Goal: Information Seeking & Learning: Learn about a topic

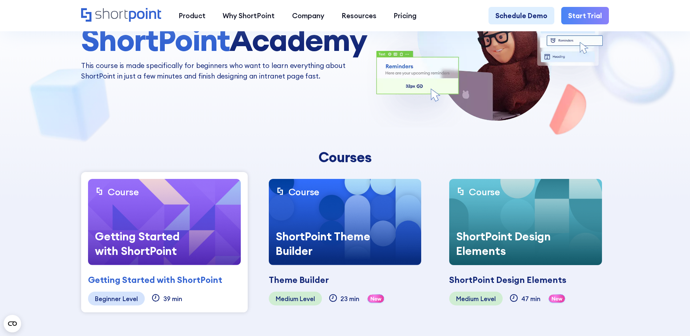
scroll to position [109, 0]
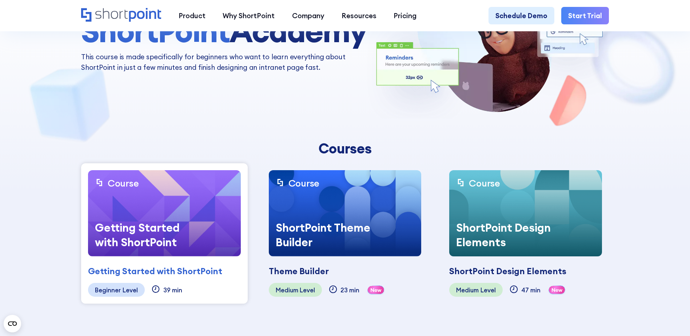
click at [199, 257] on div "Getting Started with ShortPoint Coming soon" at bounding box center [164, 266] width 153 height 21
click at [176, 262] on div "Getting Started with ShortPoint Coming soon" at bounding box center [164, 266] width 153 height 21
click at [176, 213] on div "Getting Started with ShortPoint" at bounding box center [142, 234] width 109 height 43
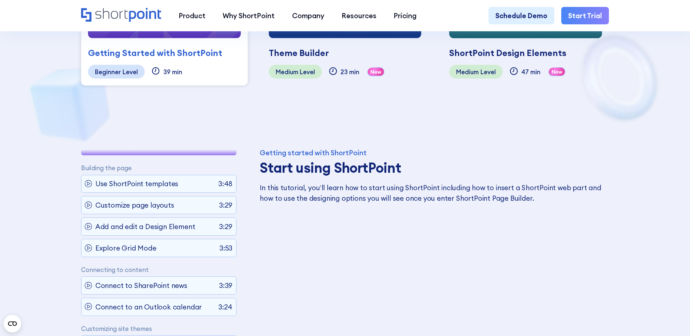
scroll to position [0, 0]
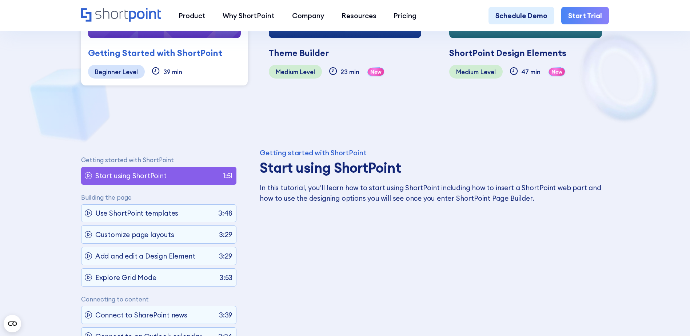
click at [86, 175] on icon at bounding box center [89, 176] width 8 height 8
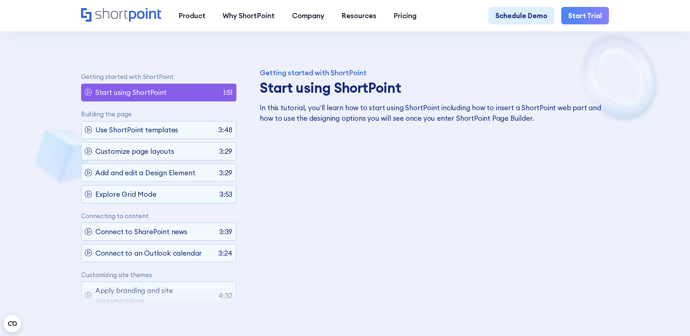
scroll to position [473, 0]
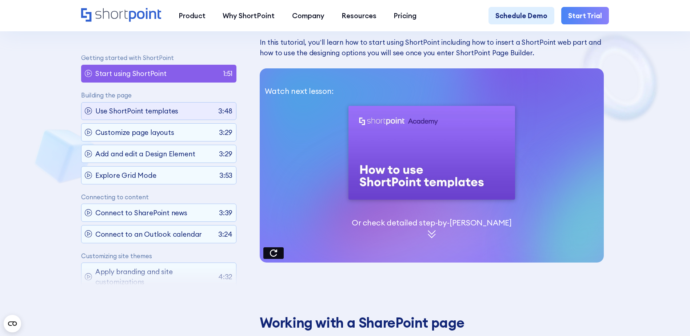
click at [158, 114] on p "Use ShortPoint templates" at bounding box center [136, 111] width 83 height 10
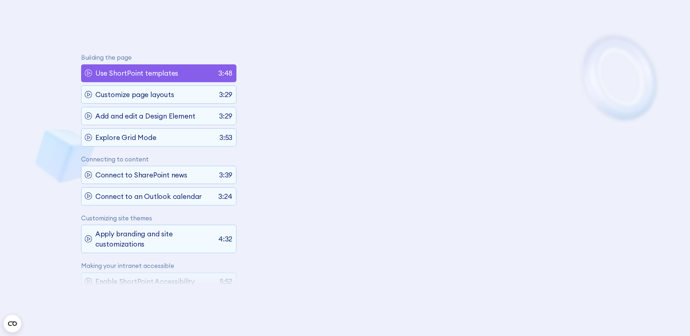
scroll to position [41, 0]
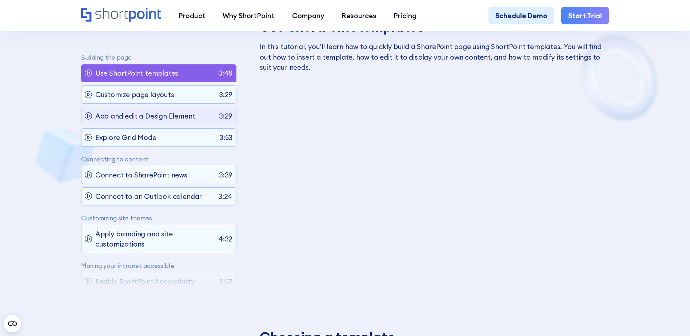
click at [162, 117] on p "Add and edit a Design Element" at bounding box center [145, 116] width 100 height 10
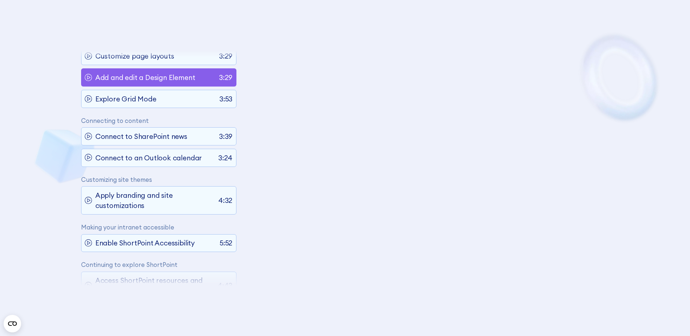
scroll to position [84, 0]
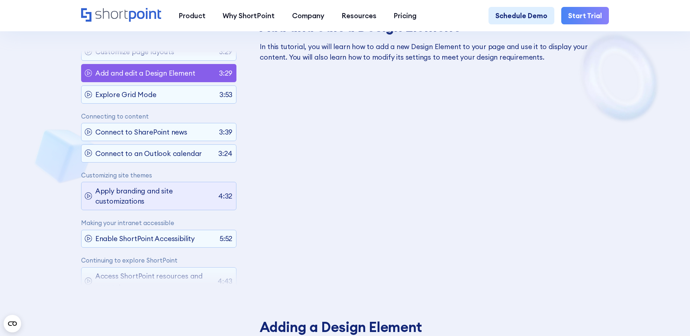
click at [152, 190] on p "Apply branding and site customizations" at bounding box center [155, 195] width 120 height 21
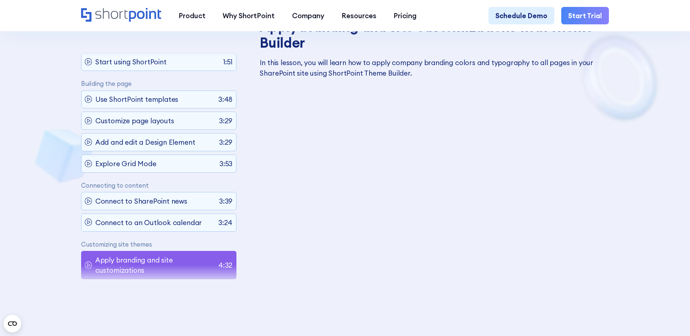
scroll to position [7, 0]
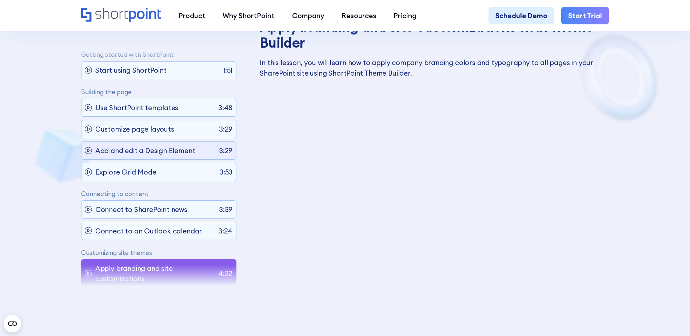
click at [157, 151] on p "Add and edit a Design Element" at bounding box center [145, 150] width 100 height 10
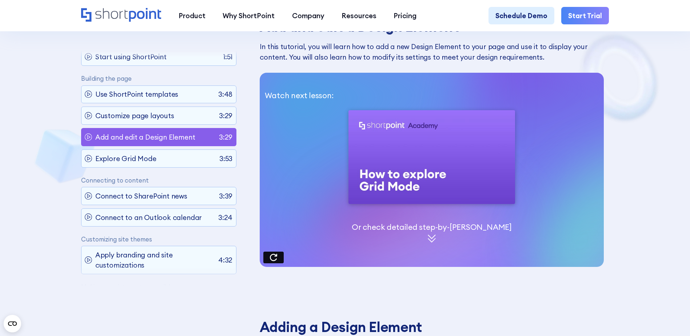
scroll to position [0, 0]
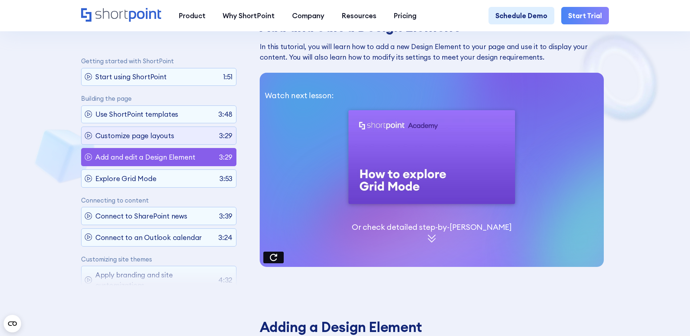
click at [156, 133] on p "Customize page layouts" at bounding box center [134, 136] width 79 height 10
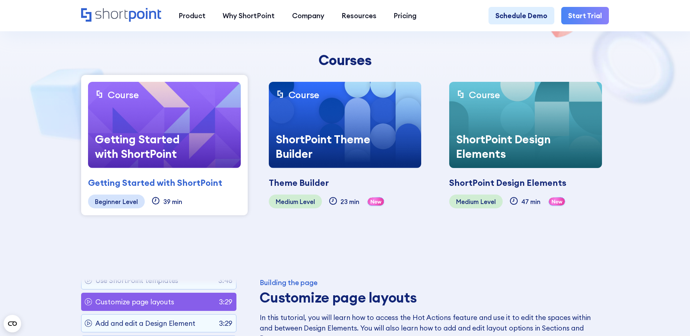
scroll to position [141, 0]
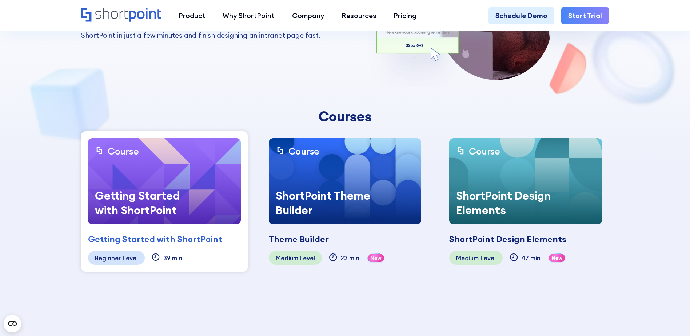
click at [303, 225] on div "Theme Builder Coming soon" at bounding box center [345, 234] width 153 height 21
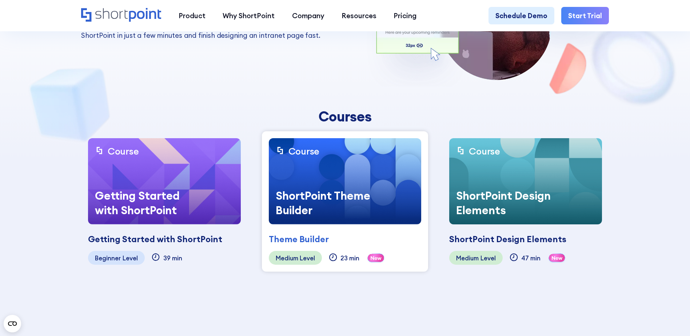
click at [359, 216] on div "ShortPoint Theme Builder" at bounding box center [323, 202] width 109 height 43
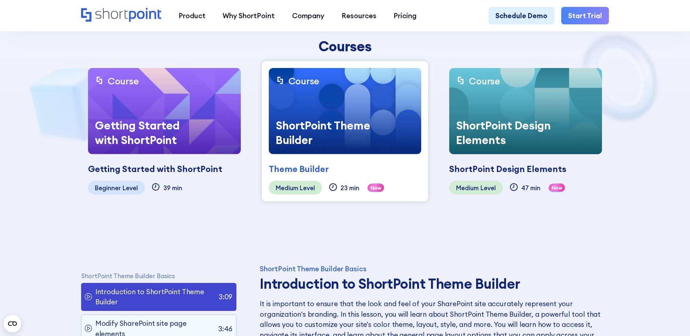
scroll to position [323, 0]
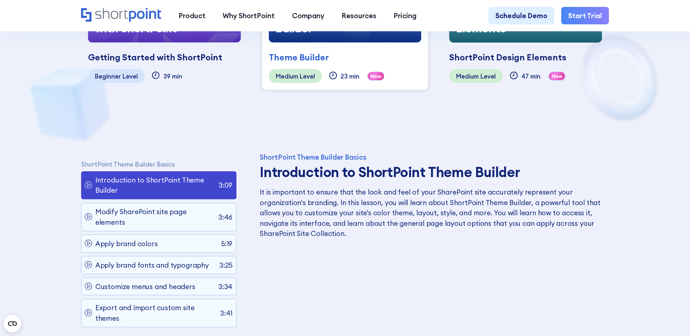
click at [179, 186] on p "Introduction to ShortPoint Theme Builder" at bounding box center [155, 185] width 120 height 21
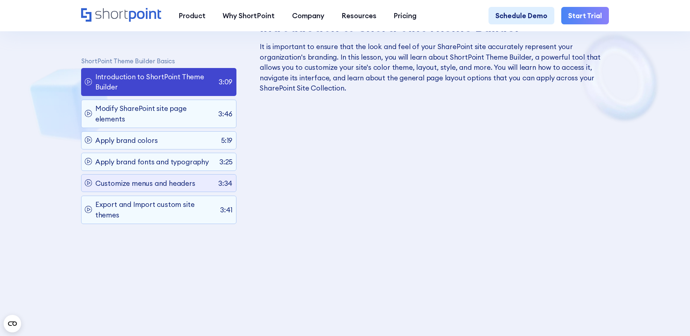
click at [163, 184] on p "Customize menus and headers" at bounding box center [145, 183] width 100 height 10
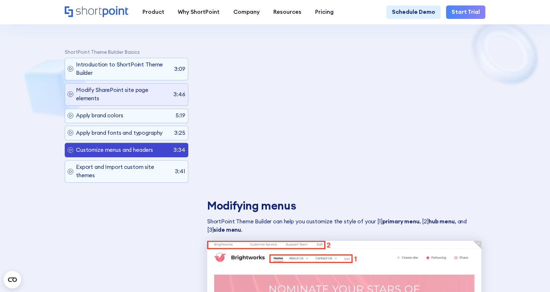
scroll to position [432, 0]
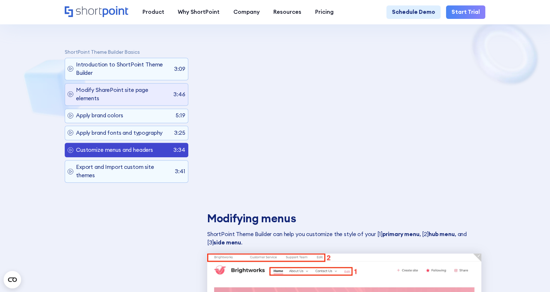
click at [150, 96] on p "Modify SharePoint site page elements" at bounding box center [123, 94] width 95 height 16
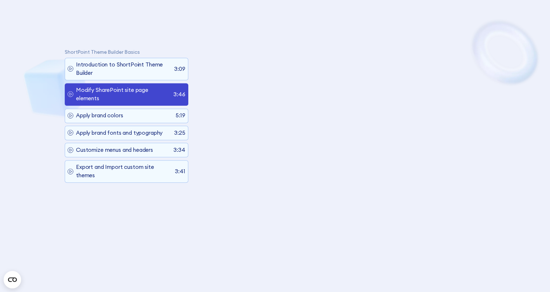
scroll to position [372, 0]
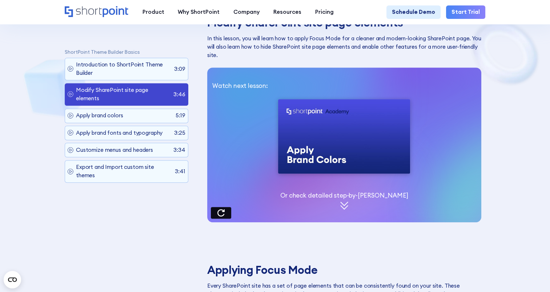
click at [145, 91] on p "Modify SharePoint site page elements" at bounding box center [123, 94] width 95 height 16
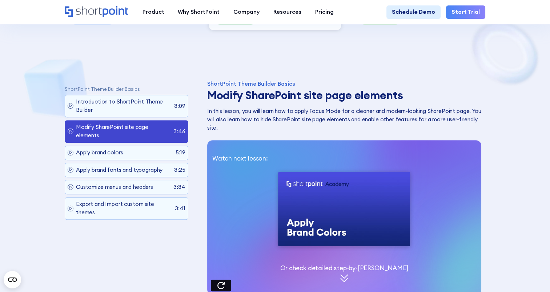
click at [122, 129] on p "Modify SharePoint site page elements" at bounding box center [123, 131] width 95 height 16
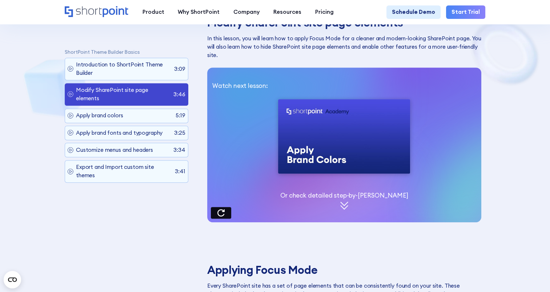
click at [222, 213] on icon at bounding box center [220, 212] width 7 height 7
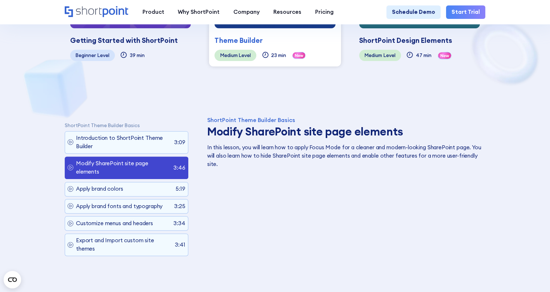
scroll to position [154, 0]
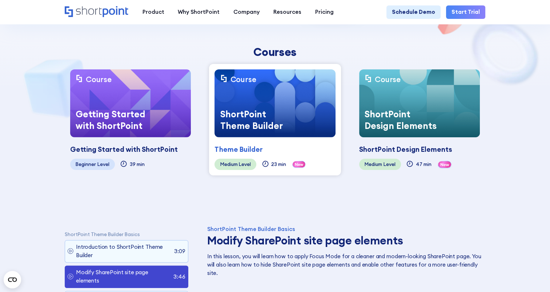
click at [128, 108] on div "Getting Started with ShortPoint" at bounding box center [113, 120] width 87 height 34
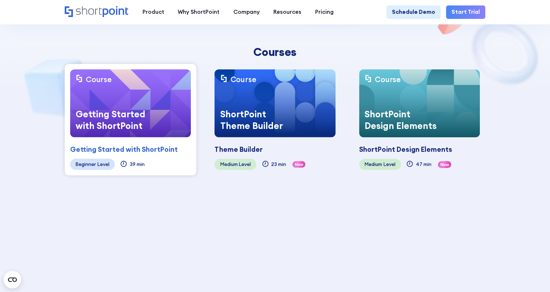
scroll to position [77, 0]
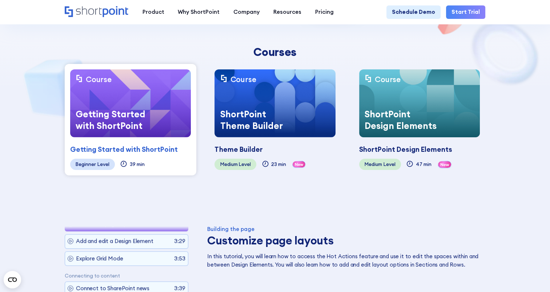
click at [385, 129] on div "ShortPoint Design Elements" at bounding box center [402, 120] width 87 height 34
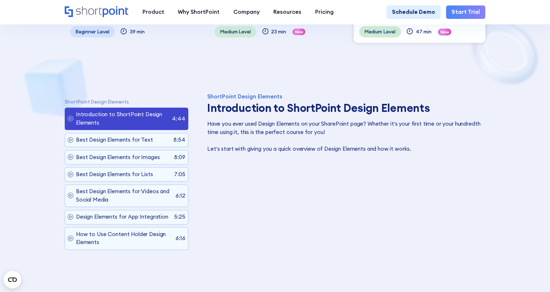
scroll to position [299, 0]
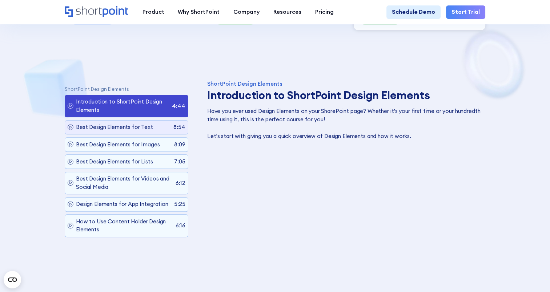
click at [131, 127] on p "Best Design Elements for Text" at bounding box center [114, 127] width 77 height 8
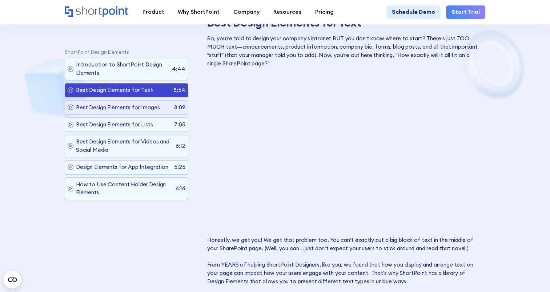
click at [131, 112] on p "Best Design Elements for Images" at bounding box center [118, 108] width 84 height 8
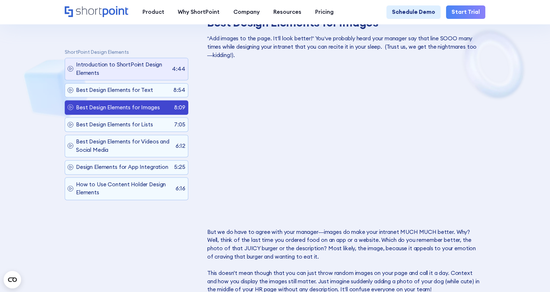
click at [134, 75] on p "Introduction to ShortPoint Design Elements" at bounding box center [122, 69] width 93 height 16
